Goal: Task Accomplishment & Management: Manage account settings

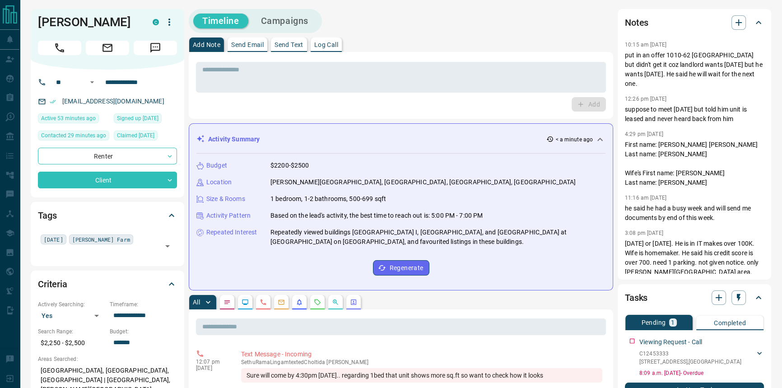
click at [283, 53] on div "* ​ Add" at bounding box center [401, 85] width 424 height 67
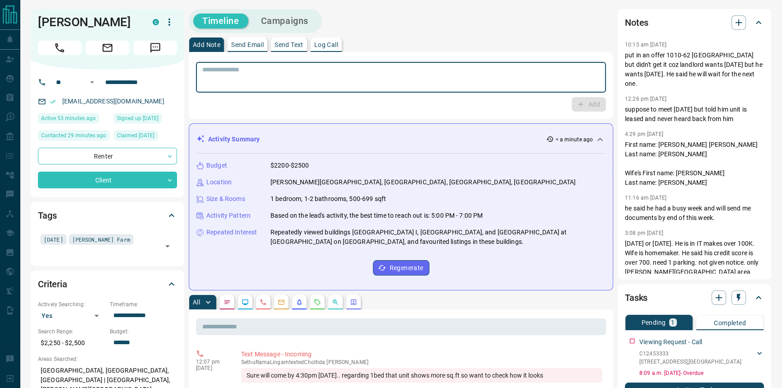
click at [223, 86] on textarea at bounding box center [400, 77] width 397 height 23
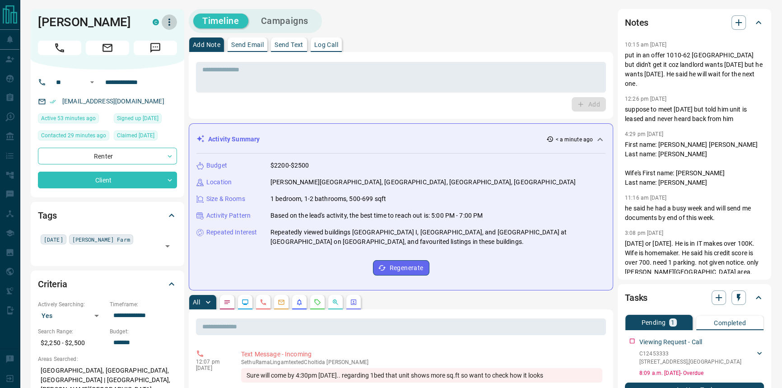
click at [166, 22] on icon "button" at bounding box center [169, 22] width 11 height 11
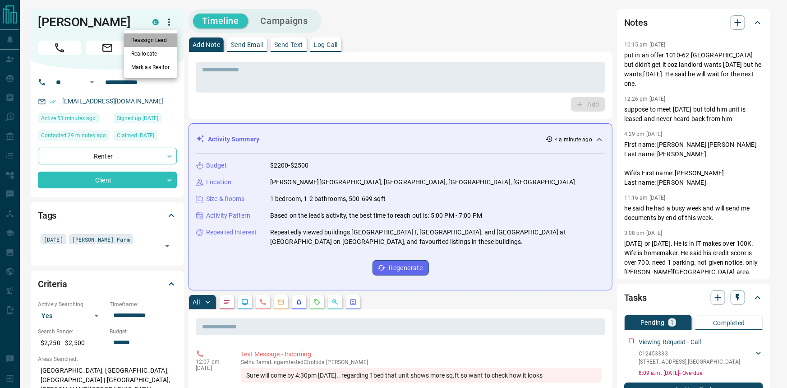
click at [162, 45] on li "Reassign Lead" at bounding box center [150, 40] width 53 height 14
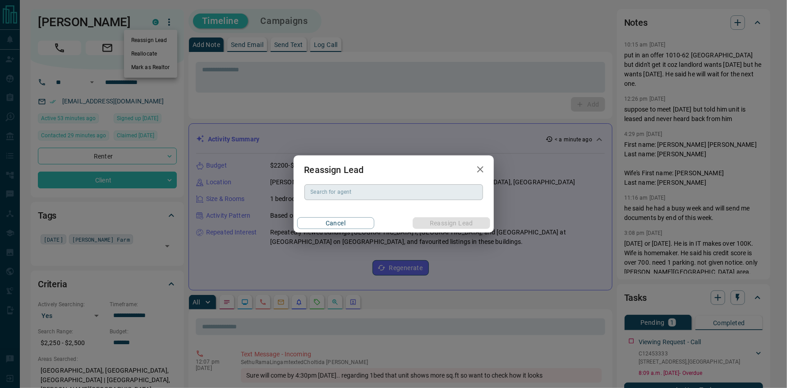
click at [413, 191] on input "Search for agent" at bounding box center [393, 192] width 172 height 10
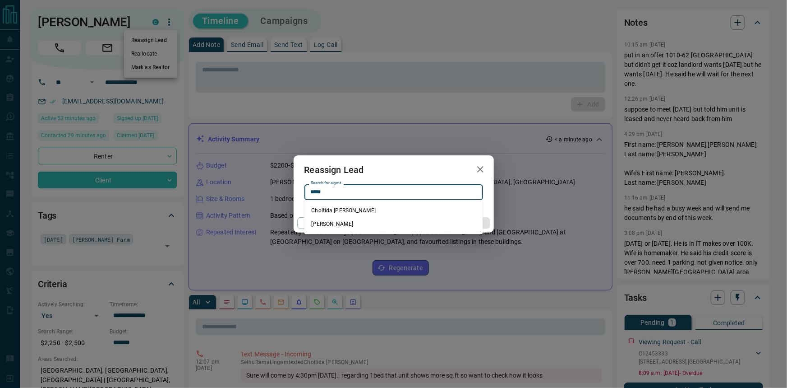
click at [365, 229] on li "[PERSON_NAME]" at bounding box center [394, 224] width 179 height 14
type input "**********"
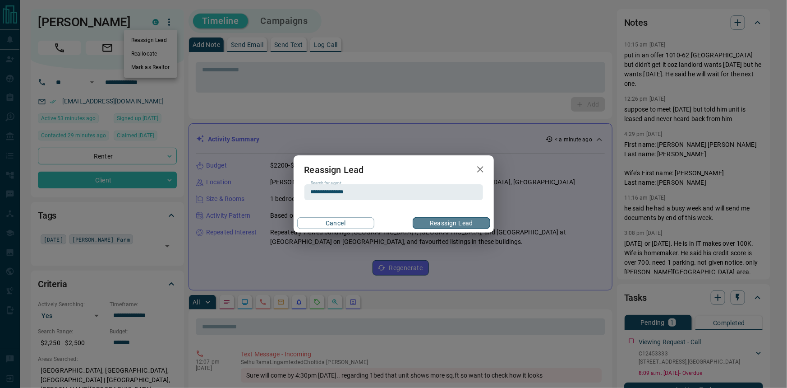
click at [416, 223] on button "Reassign Lead" at bounding box center [451, 223] width 77 height 12
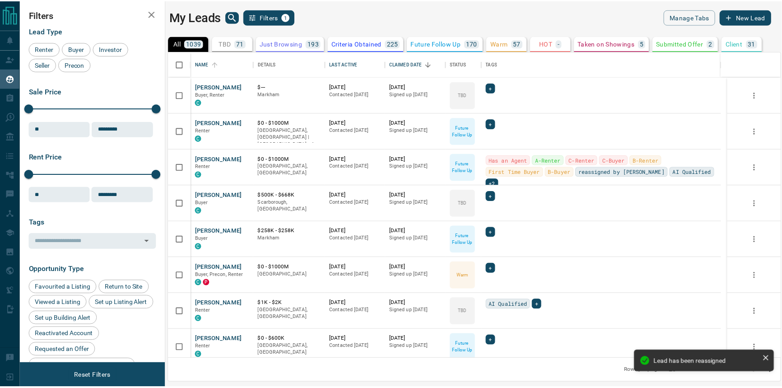
scroll to position [301, 611]
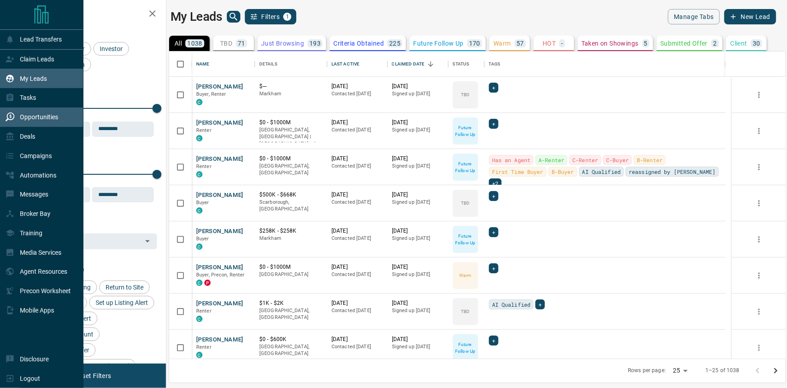
click at [24, 120] on p "Opportunities" at bounding box center [39, 116] width 38 height 7
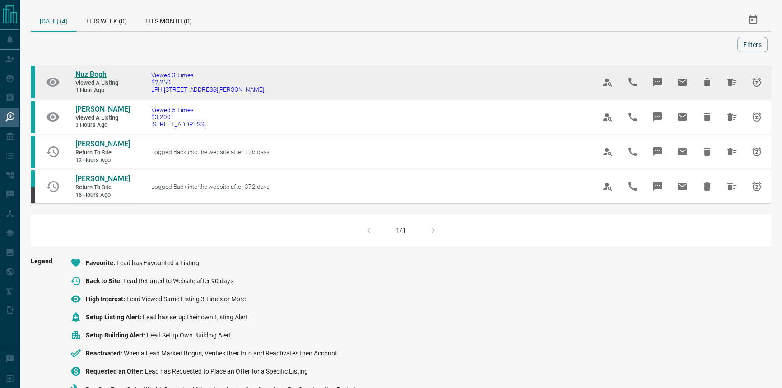
click at [92, 70] on span "Nuz Begh" at bounding box center [90, 74] width 31 height 9
click at [95, 73] on span "Nuz Begh" at bounding box center [90, 74] width 31 height 9
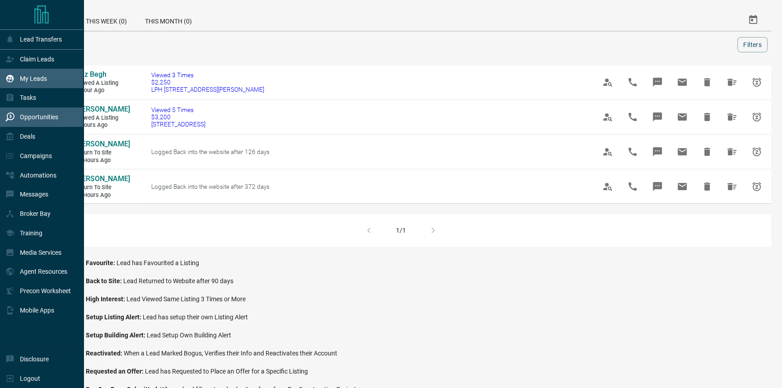
click at [31, 82] on p "My Leads" at bounding box center [33, 78] width 27 height 7
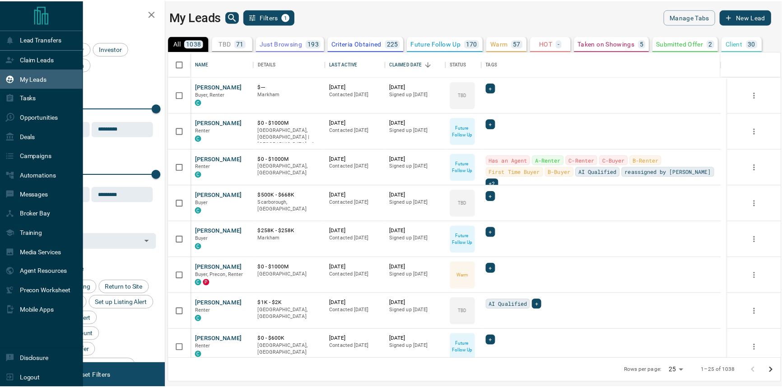
scroll to position [301, 611]
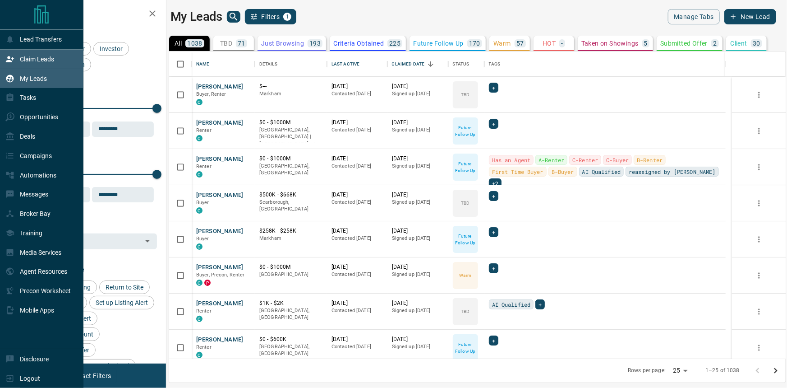
click at [48, 61] on p "Claim Leads" at bounding box center [37, 58] width 34 height 7
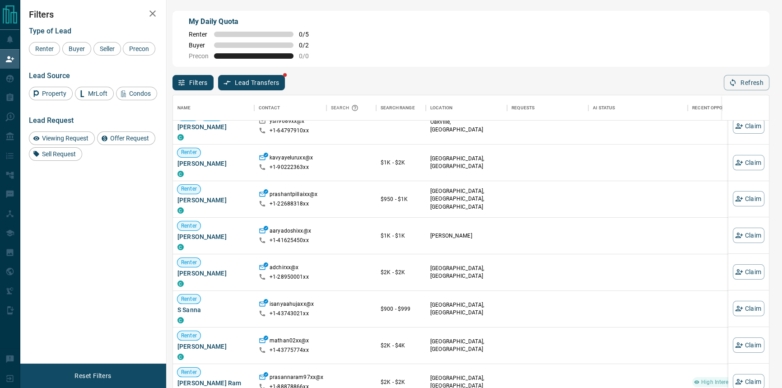
scroll to position [3646, 0]
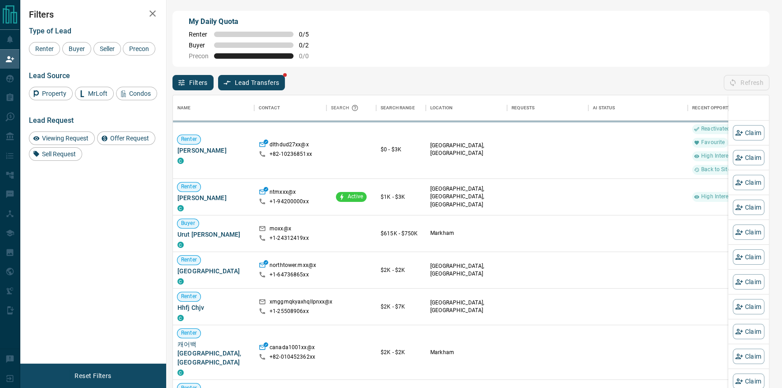
click at [254, 88] on button "Lead Transfers" at bounding box center [251, 82] width 67 height 15
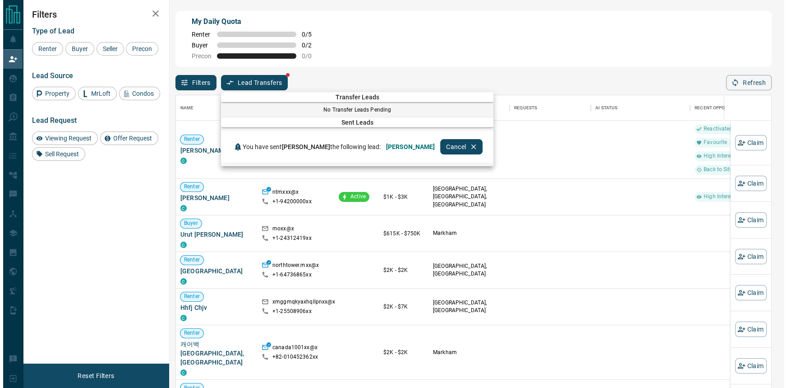
scroll to position [289, 589]
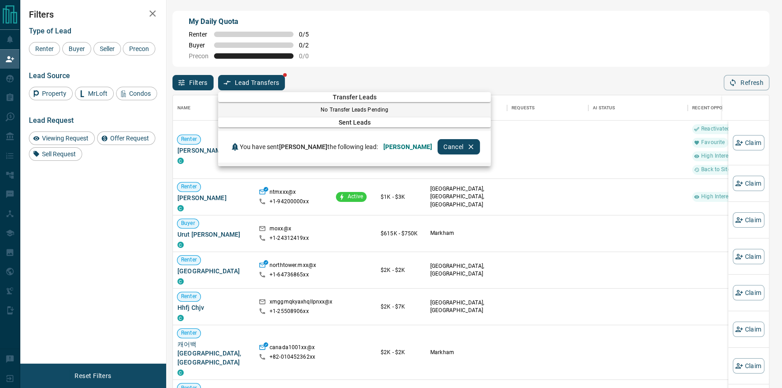
click at [254, 87] on div at bounding box center [391, 194] width 782 height 388
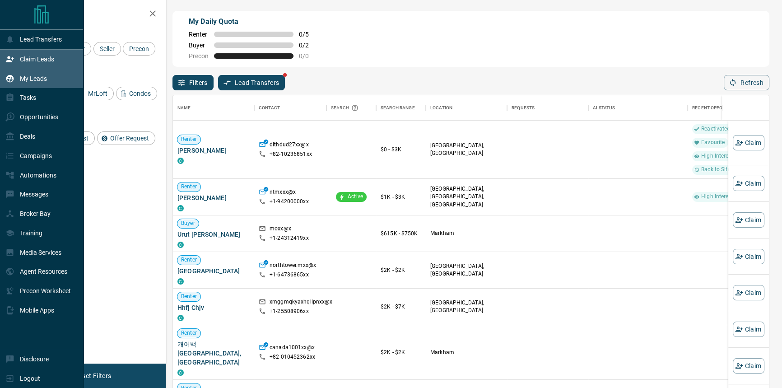
click at [41, 86] on div "My Leads" at bounding box center [26, 78] width 42 height 15
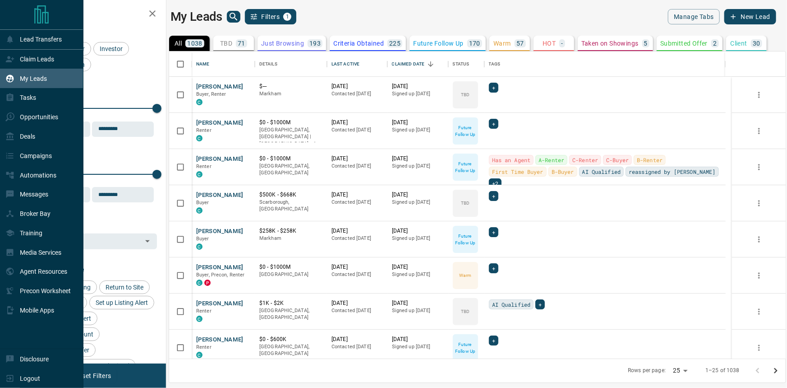
scroll to position [301, 611]
